Goal: Transaction & Acquisition: Purchase product/service

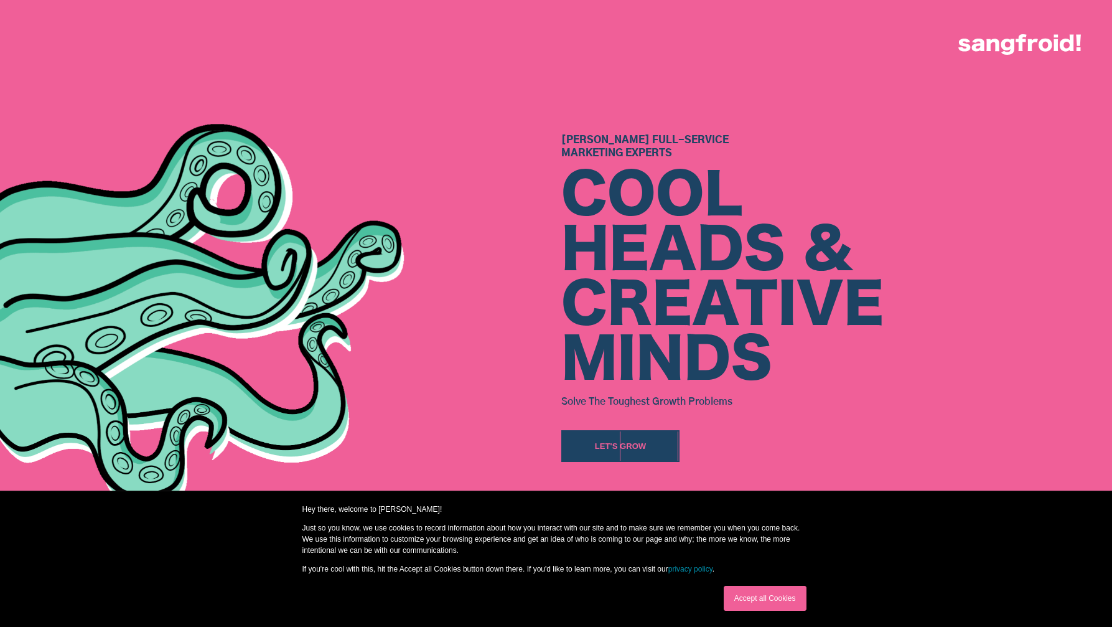
click at [765, 596] on link "Accept all Cookies" at bounding box center [765, 597] width 83 height 25
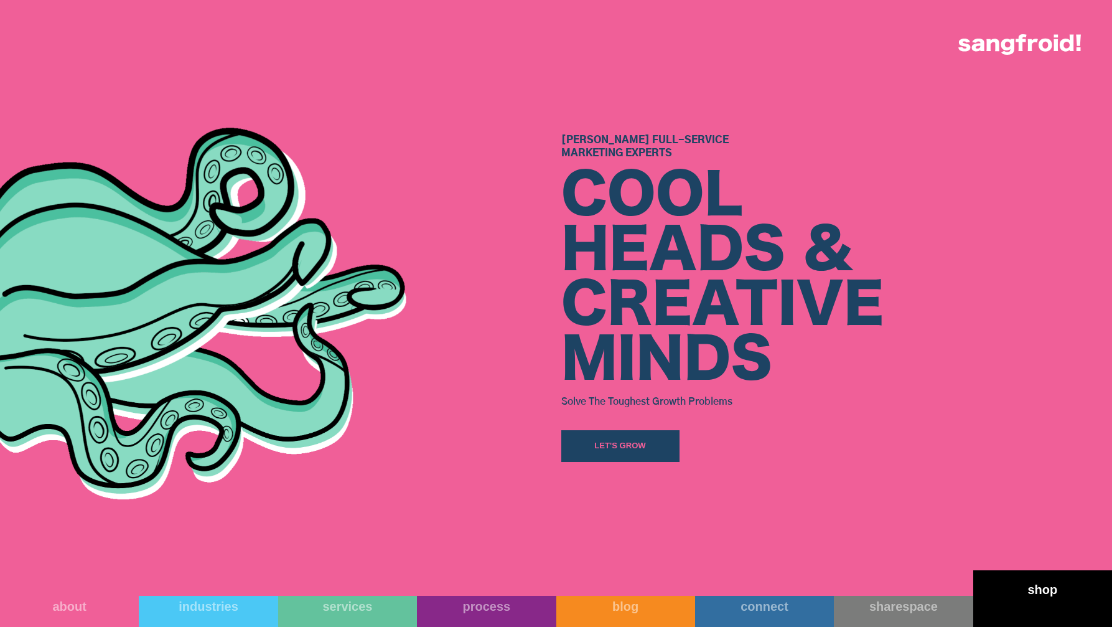
click at [1002, 605] on link "shop" at bounding box center [1042, 598] width 139 height 57
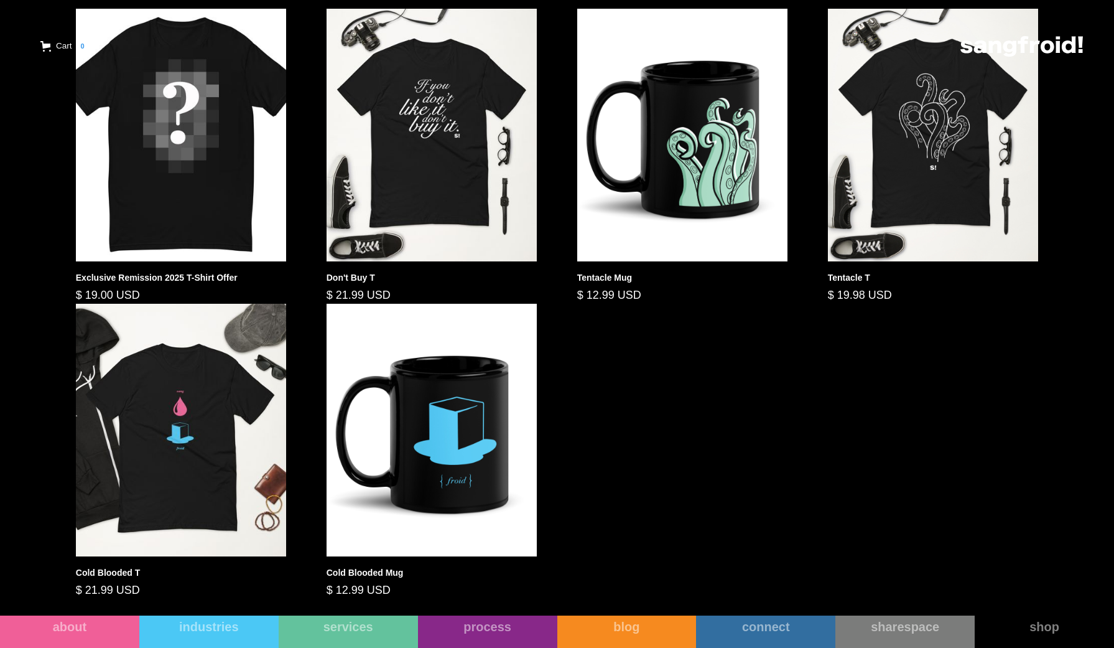
scroll to position [708, 0]
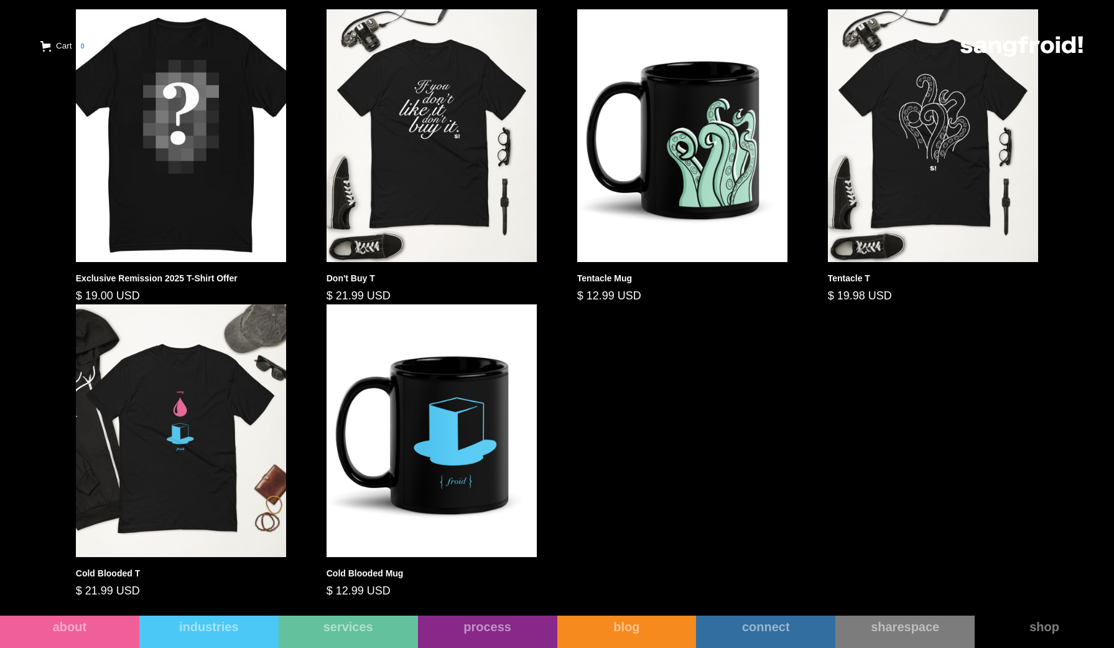
click at [419, 165] on img at bounding box center [432, 135] width 211 height 253
click at [902, 127] on img at bounding box center [933, 135] width 211 height 253
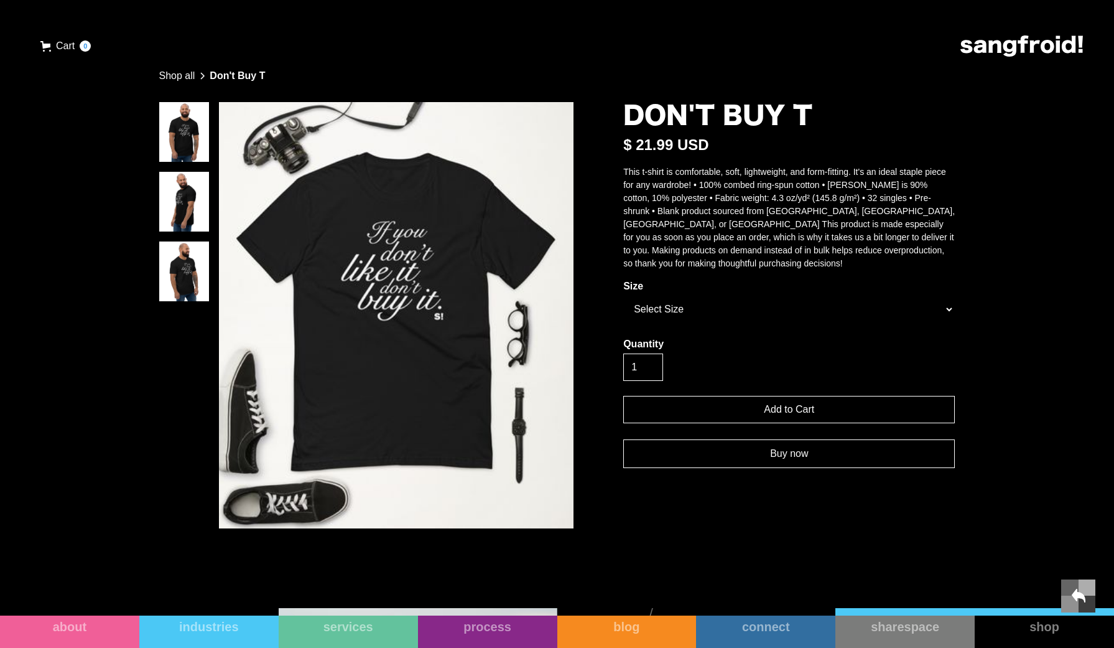
click at [948, 321] on select "Select Size XS S M L XL" at bounding box center [789, 309] width 332 height 27
select select "e509c79c14a070f1cd6720a707e7e3c4"
click at [623, 308] on select "Select Size XS S M L XL" at bounding box center [789, 309] width 332 height 27
click at [188, 134] on img "open lightbox" at bounding box center [184, 132] width 50 height 60
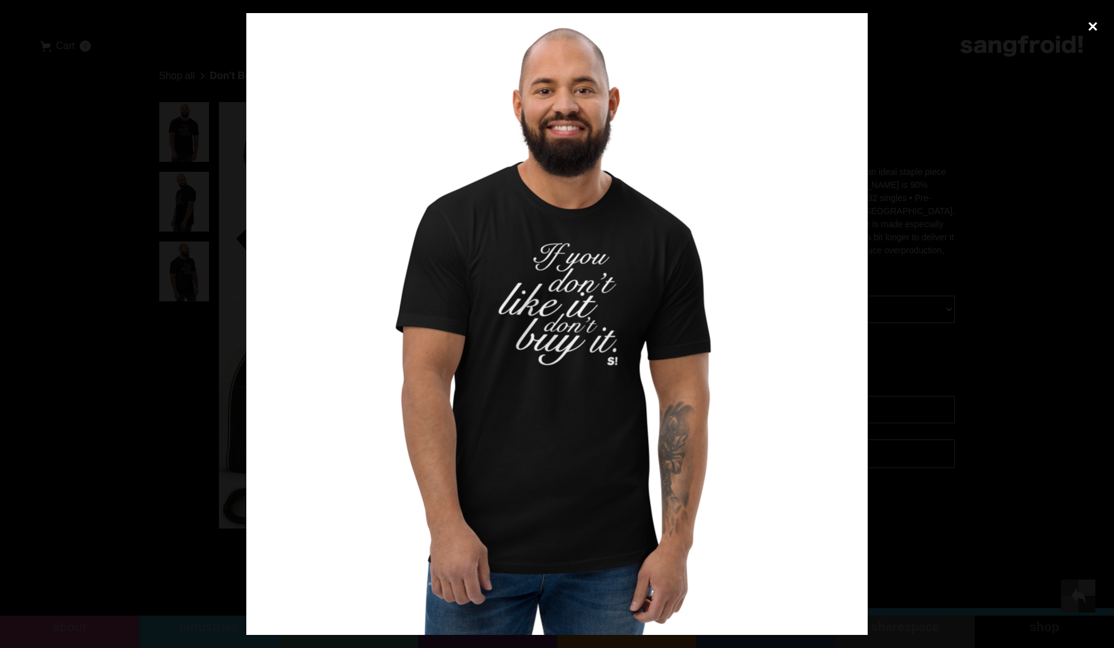
click at [1094, 27] on div "close lightbox" at bounding box center [1093, 26] width 42 height 27
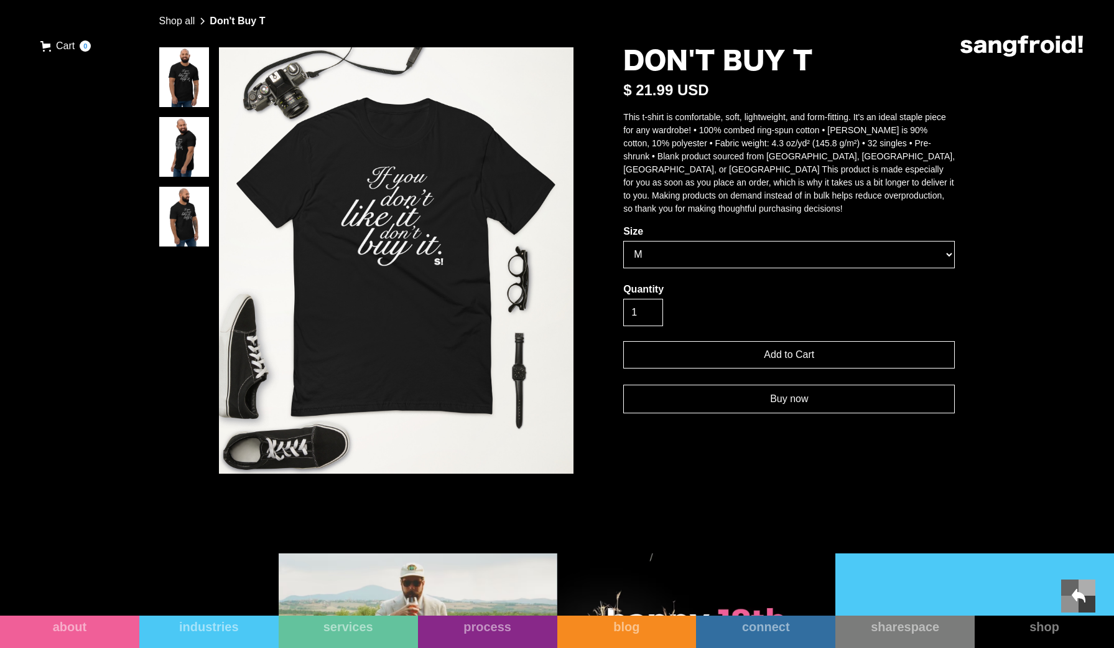
scroll to position [47, 0]
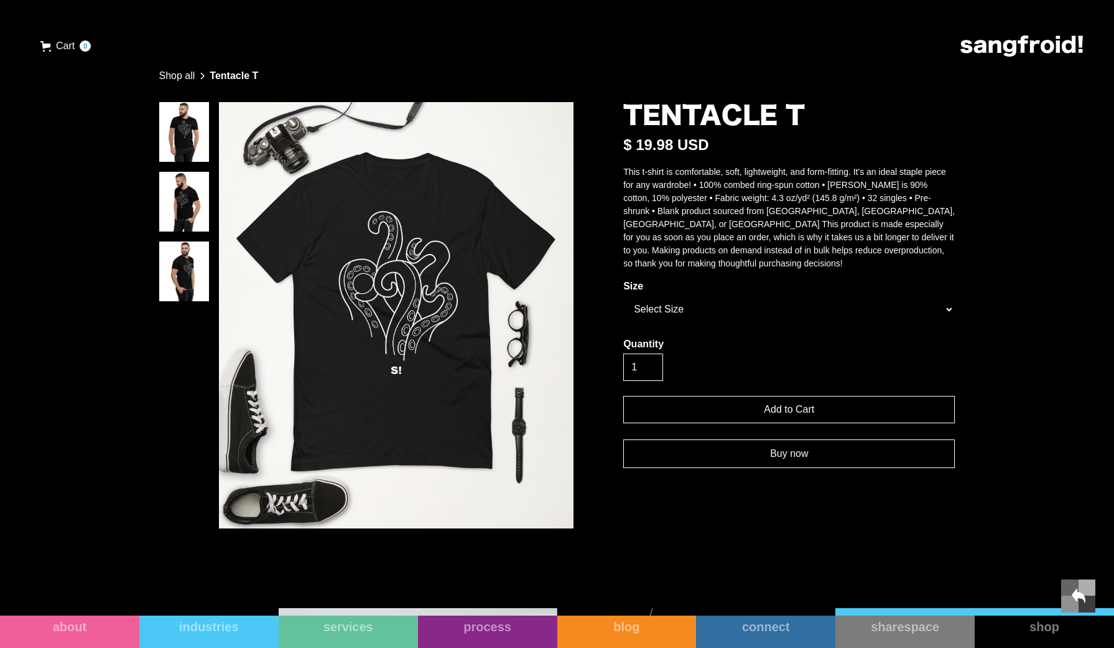
click at [780, 323] on select "Select Size XS S M L XL" at bounding box center [789, 309] width 332 height 27
select select "b0db90019213e2214aff39292baa5ef9"
click at [623, 308] on select "Select Size XS S M L XL" at bounding box center [789, 309] width 332 height 27
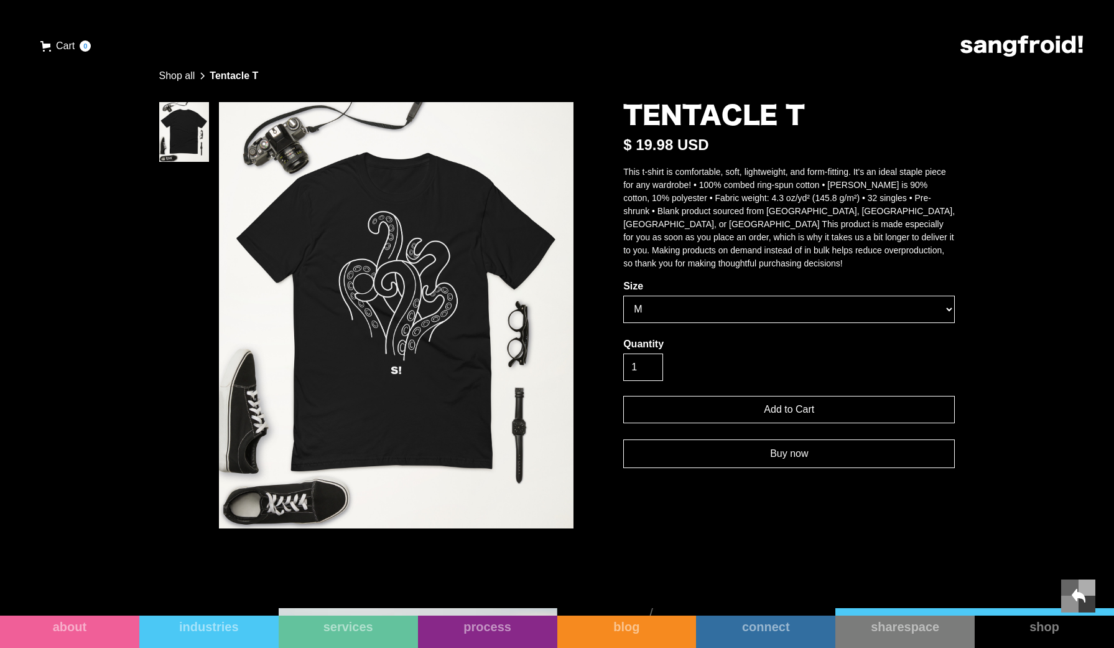
click at [740, 468] on link "Buy now" at bounding box center [789, 453] width 332 height 29
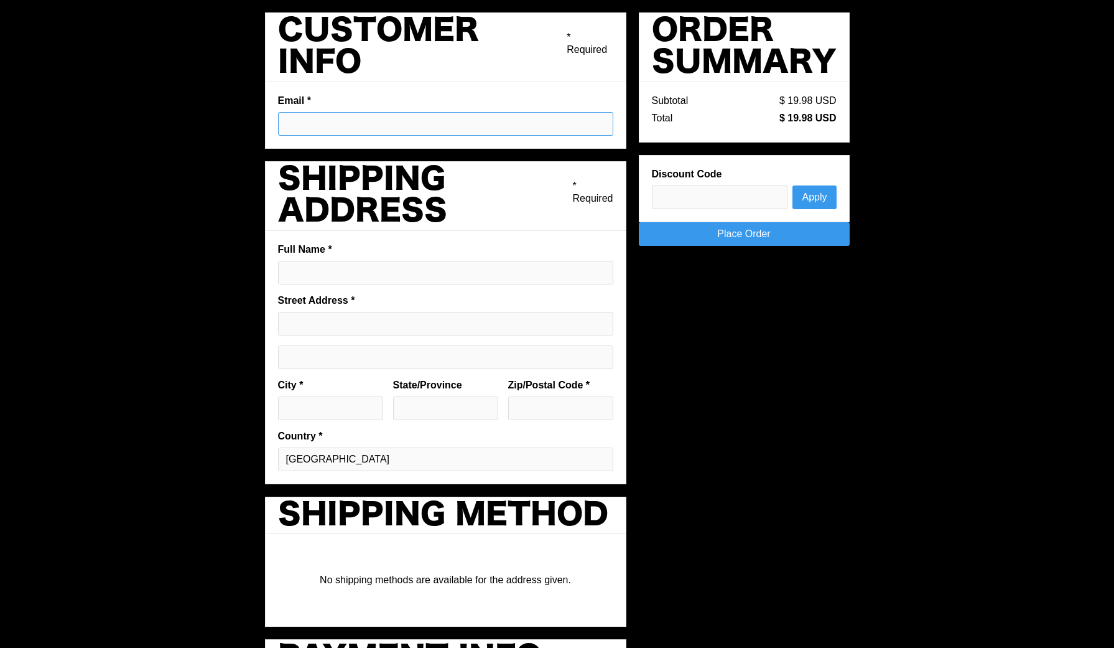
click at [365, 119] on input "Email *" at bounding box center [445, 124] width 335 height 24
type input "[PERSON_NAME][EMAIL_ADDRESS][DOMAIN_NAME]"
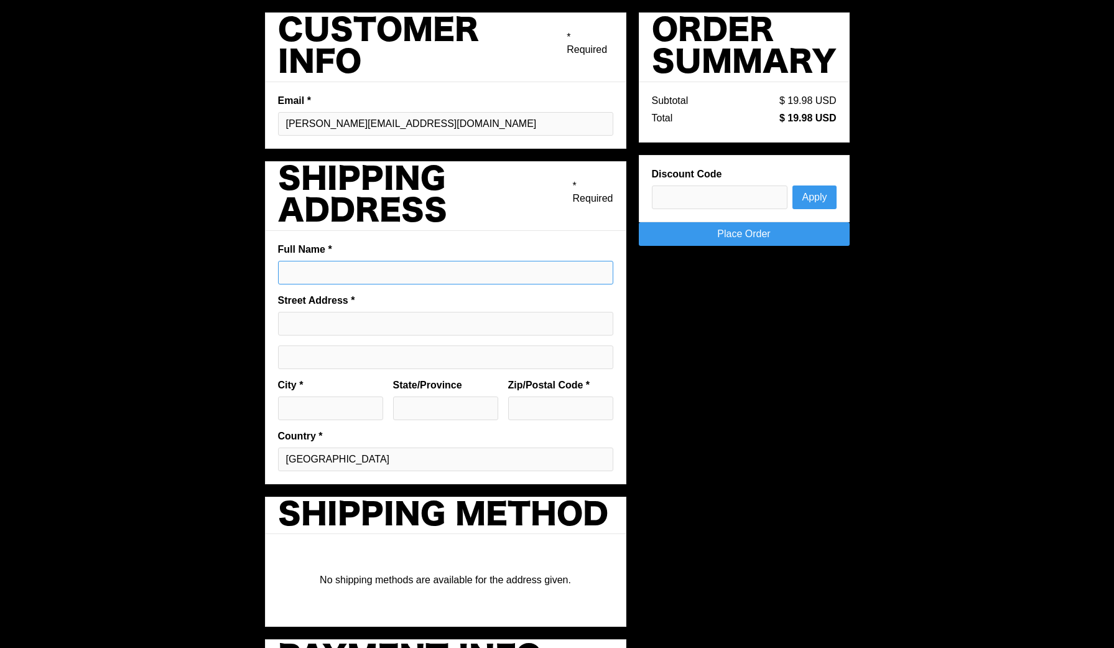
click at [330, 276] on input "Full Name *" at bounding box center [445, 273] width 335 height 24
type input "[PERSON_NAME]"
type input "15102 STRADER CIR"
type input "AUSTIN"
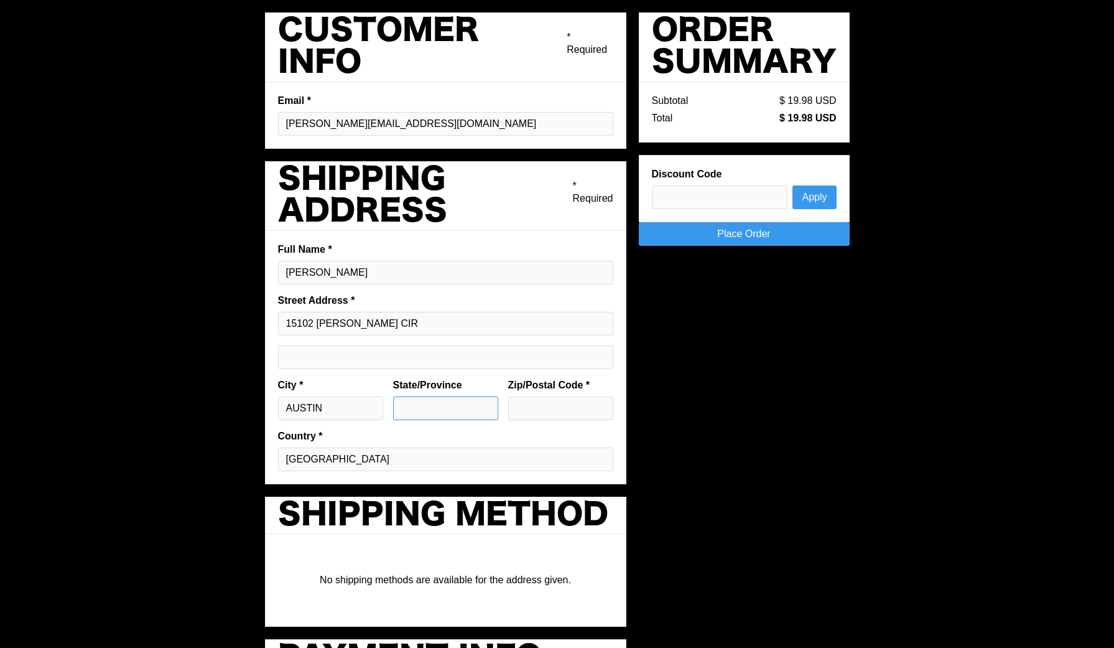
type input "[GEOGRAPHIC_DATA]"
type input "78734"
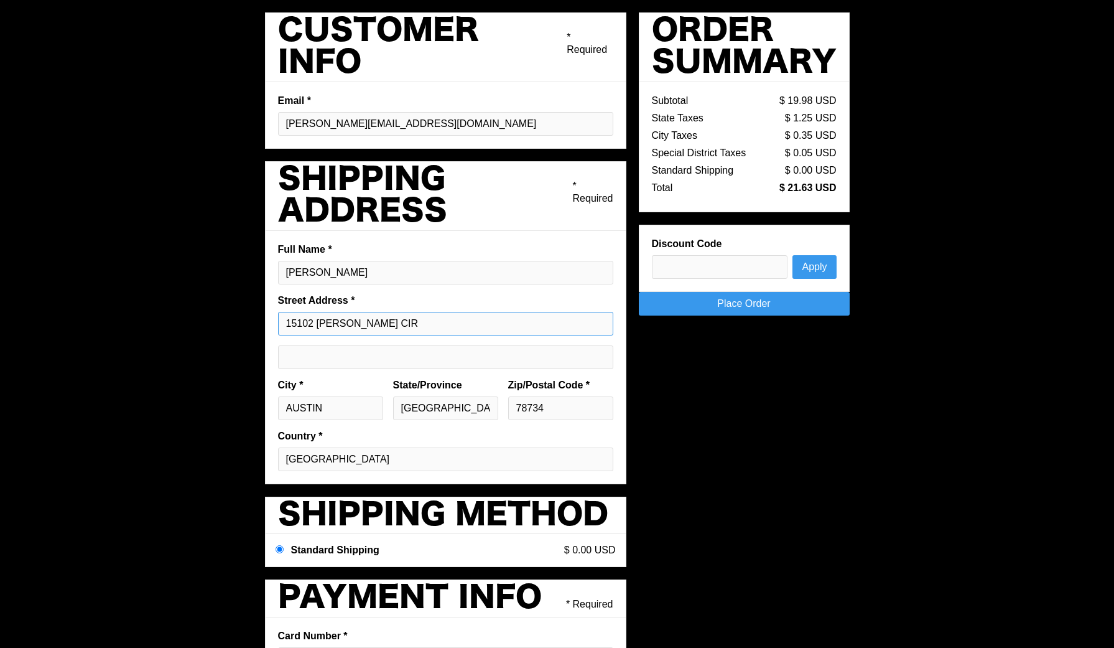
drag, startPoint x: 410, startPoint y: 328, endPoint x: 282, endPoint y: 307, distance: 129.8
click at [282, 307] on fieldset "Full Name * Paolo Bugatto Street Address * 15102 STRADER CIR City * AUSTIN Stat…" at bounding box center [445, 357] width 361 height 253
click at [424, 323] on input "15102 STRADER CIR" at bounding box center [445, 324] width 335 height 24
drag, startPoint x: 416, startPoint y: 321, endPoint x: 287, endPoint y: 304, distance: 130.0
click at [287, 304] on fieldset "Full Name * Paolo Bugatto Street Address * 15102 STRADER CIR City * AUSTIN Stat…" at bounding box center [445, 357] width 361 height 253
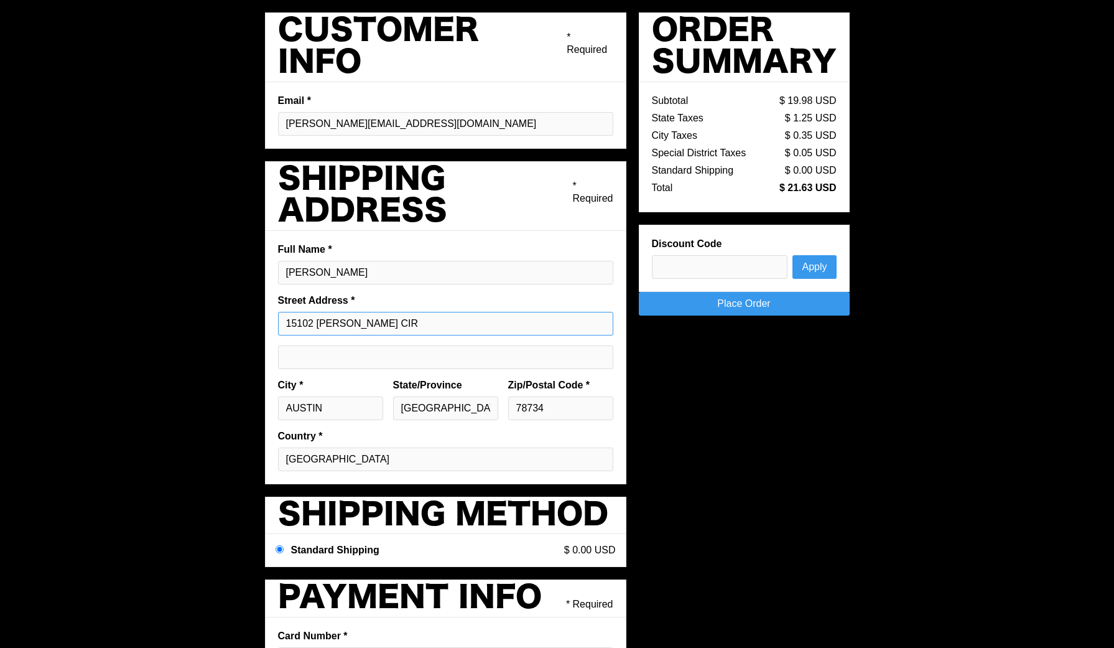
click at [369, 325] on input "15102 STRADER CIR" at bounding box center [445, 324] width 335 height 24
drag, startPoint x: 412, startPoint y: 329, endPoint x: 266, endPoint y: 307, distance: 147.8
click at [266, 307] on fieldset "Full Name * Paolo Bugatto Street Address * 15102 STRADER CIR City * AUSTIN Stat…" at bounding box center [445, 357] width 361 height 253
type input "[STREET_ADDRESS]"
click at [347, 352] on input "Shipping address optional" at bounding box center [445, 357] width 335 height 24
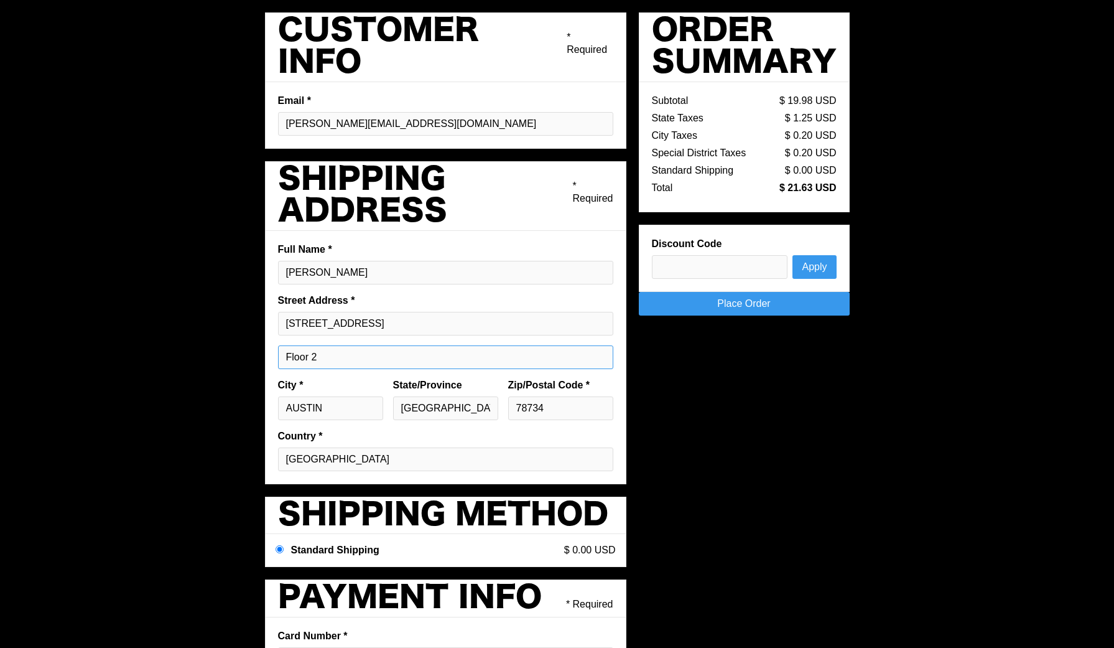
drag, startPoint x: 327, startPoint y: 358, endPoint x: 254, endPoint y: 358, distance: 72.8
click at [254, 358] on div "Pay with browser. Customer Info * Required Email * paolo@sangfroidstudio.com Sh…" at bounding box center [557, 449] width 1114 height 898
click at [319, 358] on input "2nd FLoor" at bounding box center [445, 357] width 335 height 24
type input "2nd Floor"
click at [513, 409] on input "78734" at bounding box center [560, 408] width 105 height 24
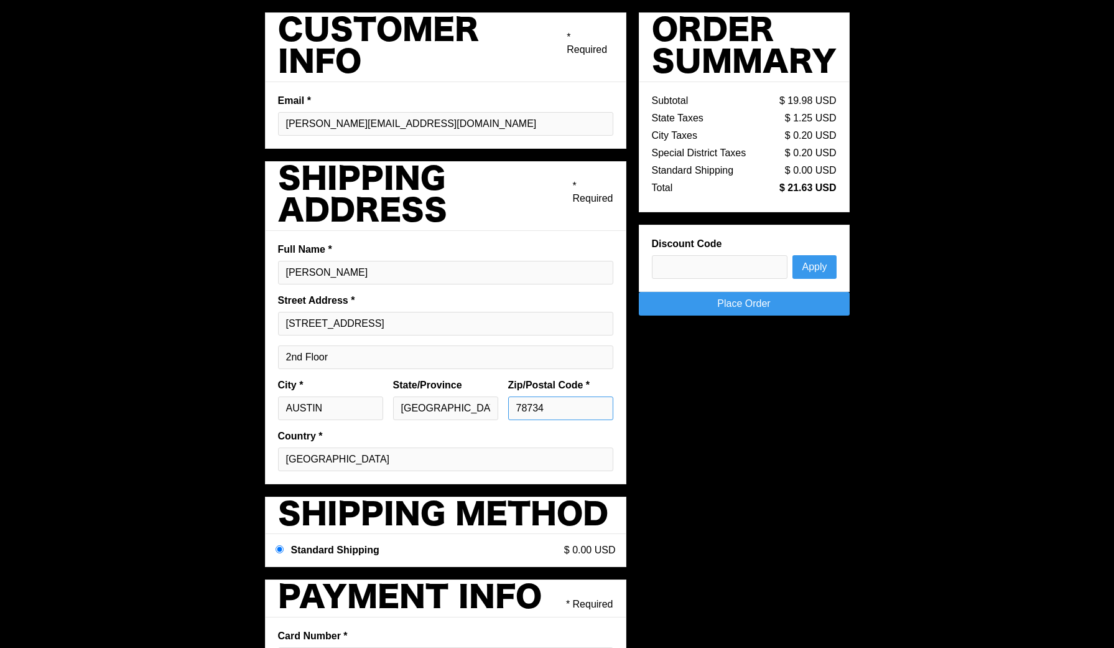
click at [525, 406] on input "78734" at bounding box center [560, 408] width 105 height 24
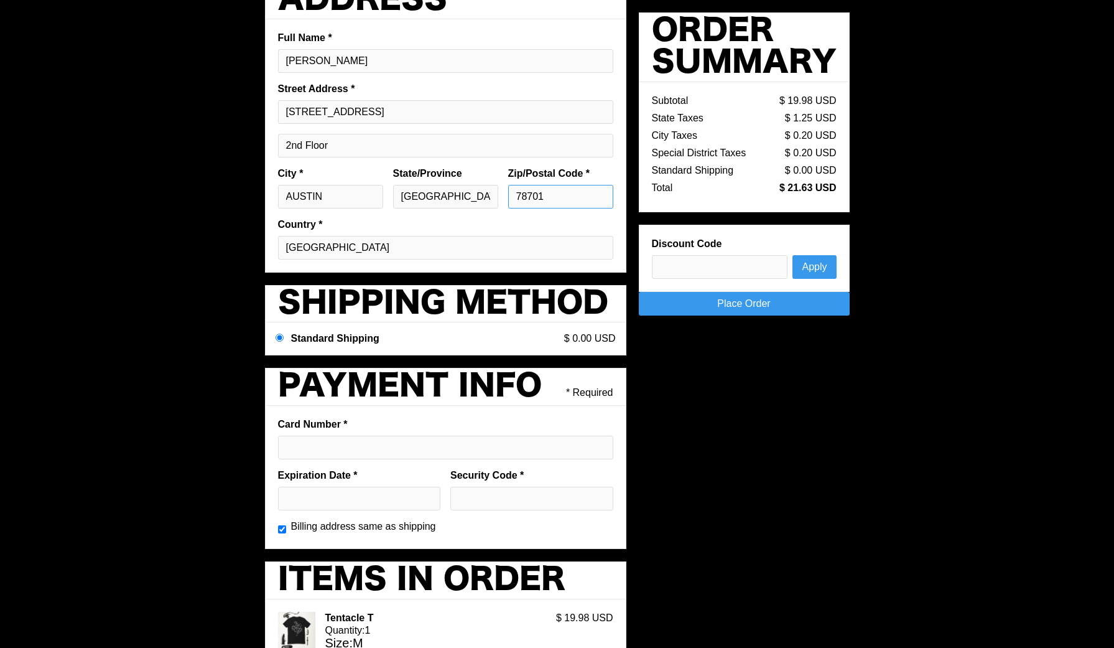
scroll to position [166, 0]
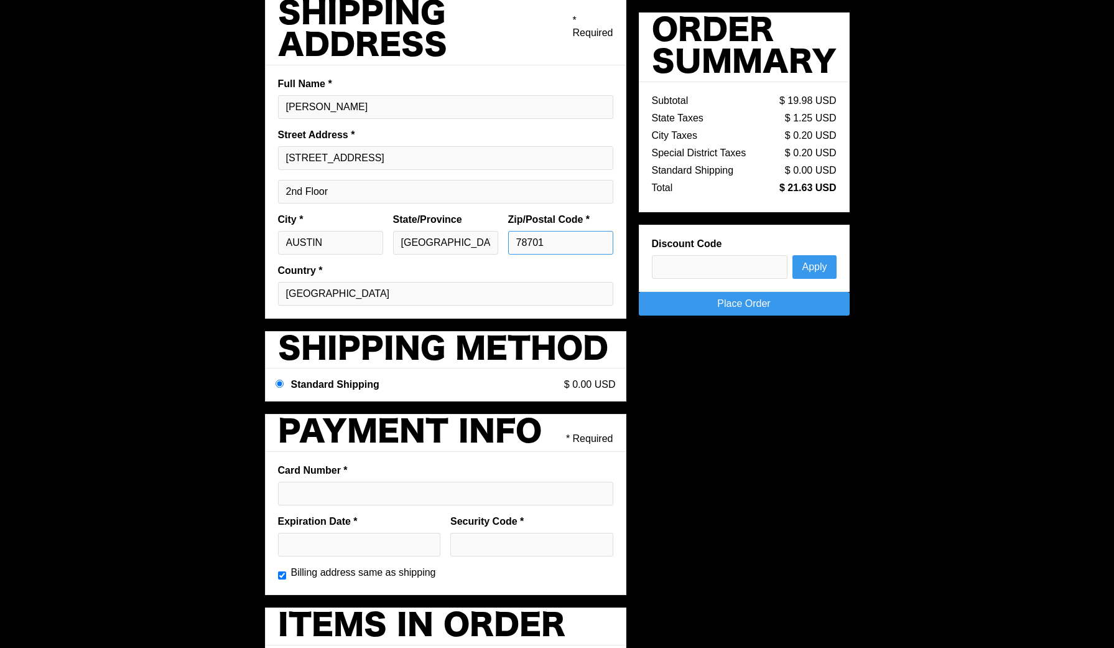
type input "78701"
click at [281, 576] on input "Billing address same as shipping" at bounding box center [282, 575] width 8 height 13
checkbox input "false"
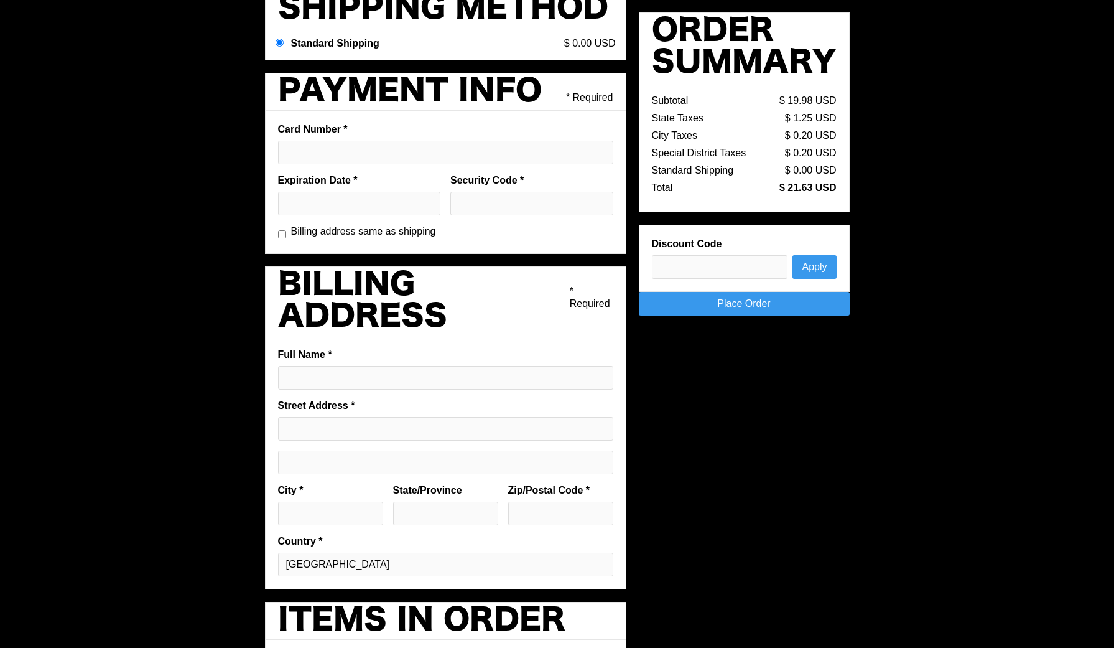
scroll to position [510, 0]
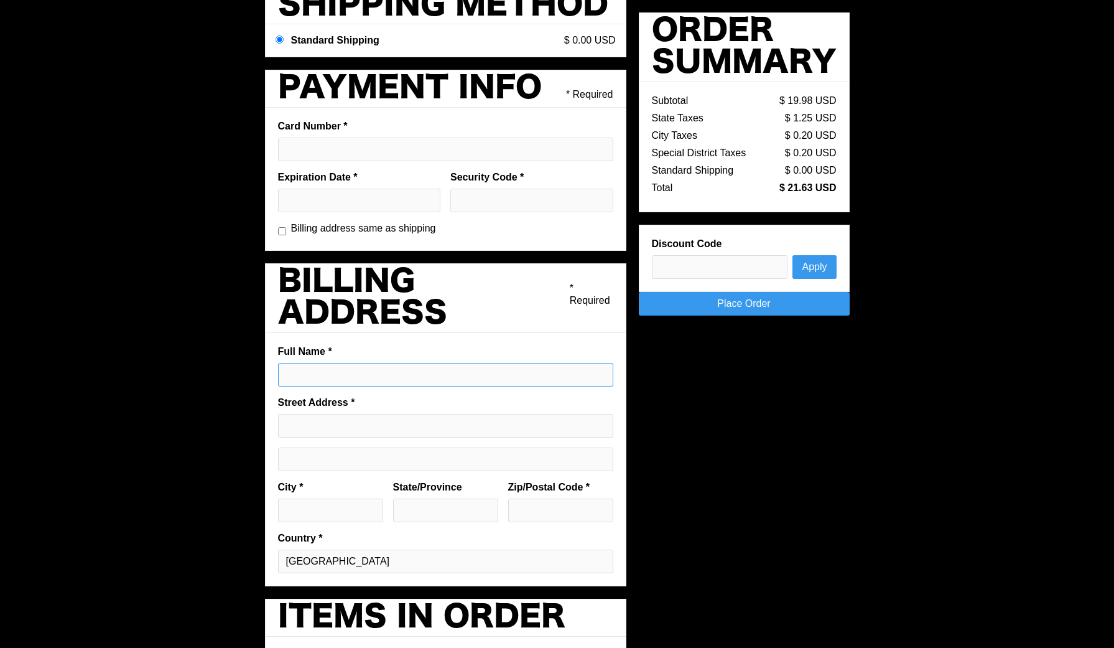
click at [340, 369] on input "Full Name *" at bounding box center [445, 375] width 335 height 24
type input "[PERSON_NAME]"
type input "15102 STRADER CIR"
type input "AUSTIN"
type input "[GEOGRAPHIC_DATA]"
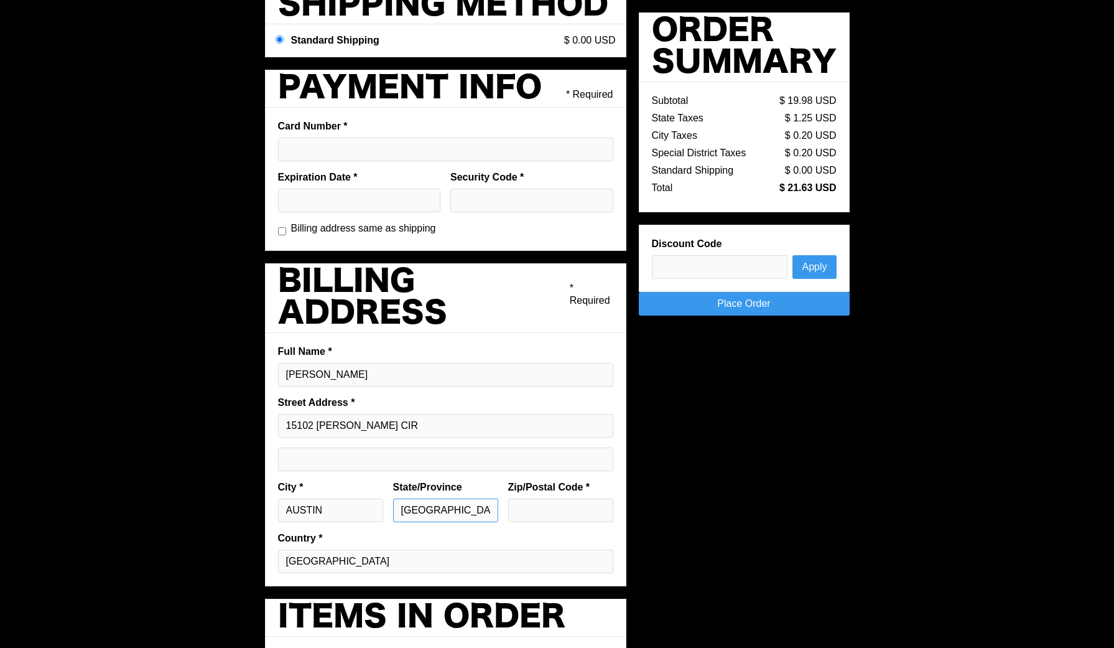
type input "78734"
click at [284, 228] on input "Billing address same as shipping" at bounding box center [282, 231] width 8 height 13
checkbox input "true"
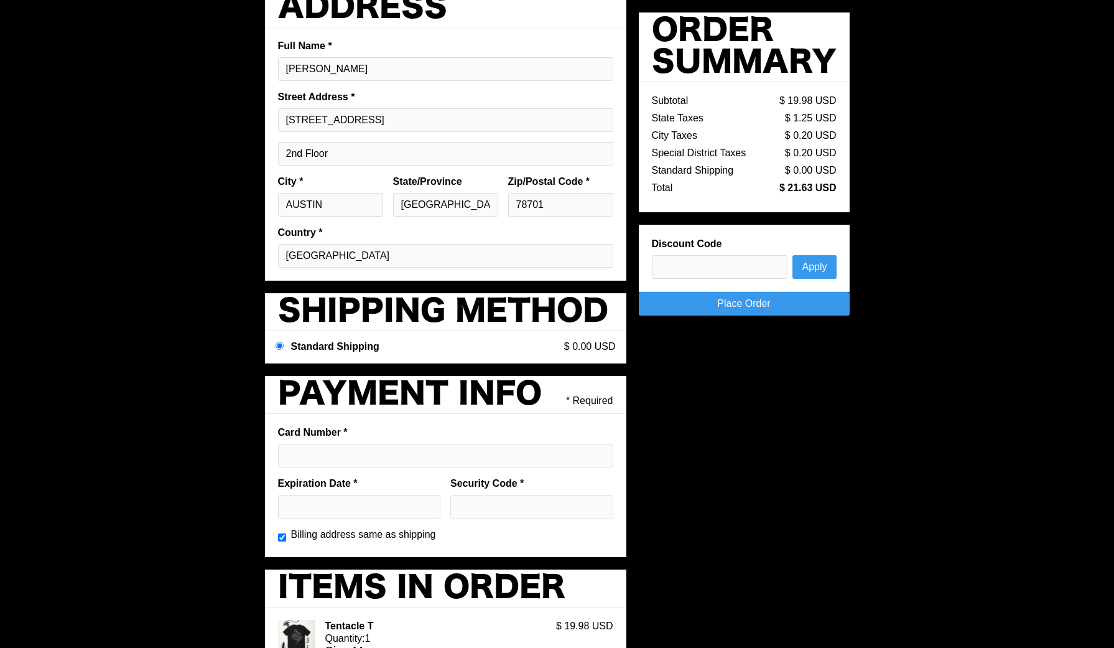
scroll to position [202, 0]
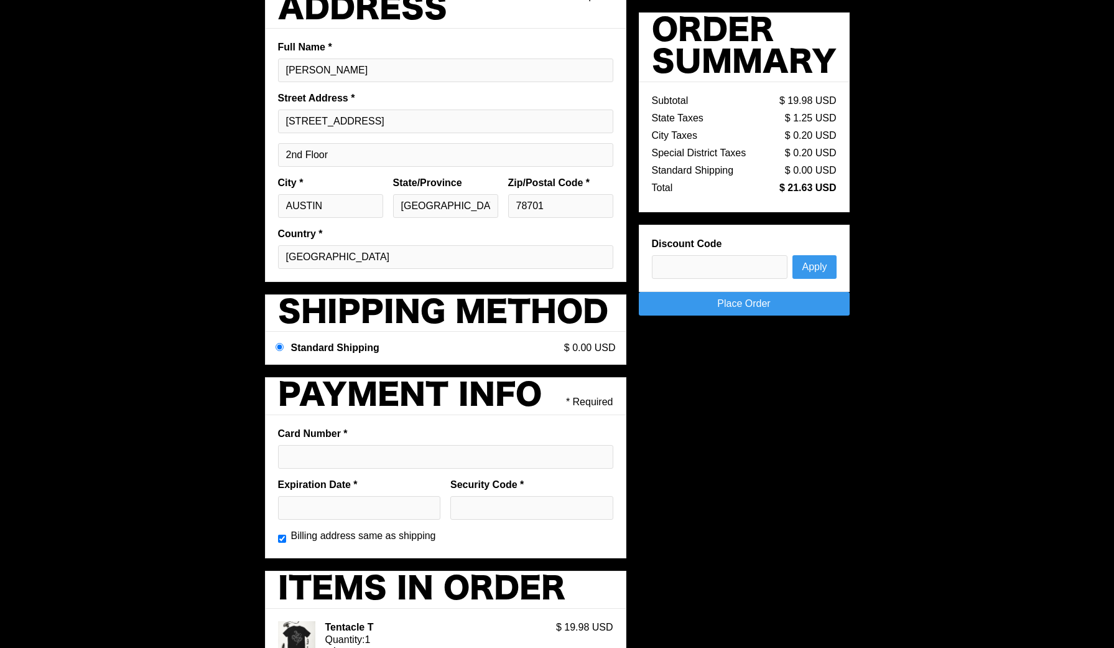
click at [730, 302] on link "Place Order" at bounding box center [744, 304] width 211 height 24
